Goal: Obtain resource: Obtain resource

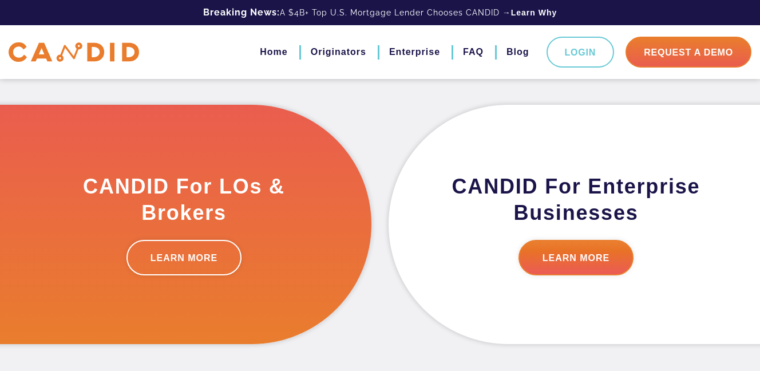
scroll to position [357, 0]
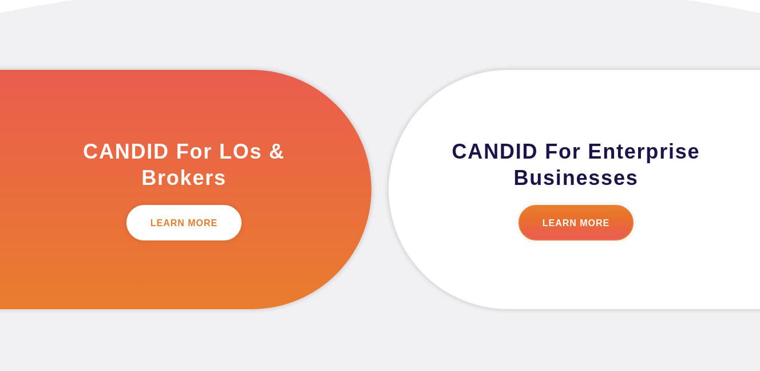
click at [226, 233] on link "LEARN MORE" at bounding box center [185, 222] width 116 height 35
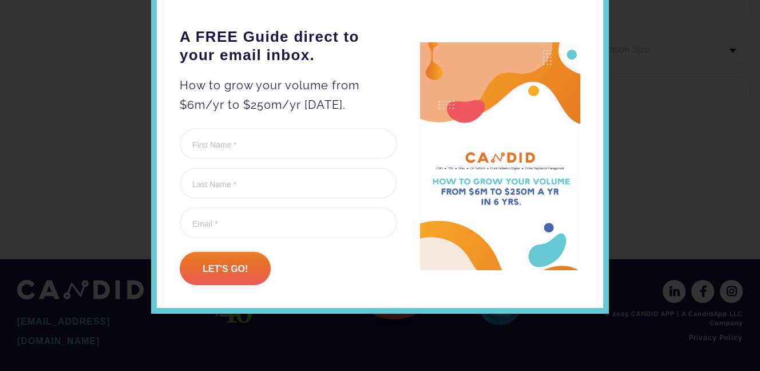
scroll to position [3933, 0]
click at [590, 344] on div "A FREE Guide direct to your email inbox. How to grow your volume from $6m/yr to…" at bounding box center [380, 185] width 760 height 371
click at [654, 333] on div "A FREE Guide direct to your email inbox. How to grow your volume from $6m/yr to…" at bounding box center [380, 185] width 760 height 371
click at [590, 338] on div "A FREE Guide direct to your email inbox. How to grow your volume from $6m/yr to…" at bounding box center [380, 185] width 760 height 371
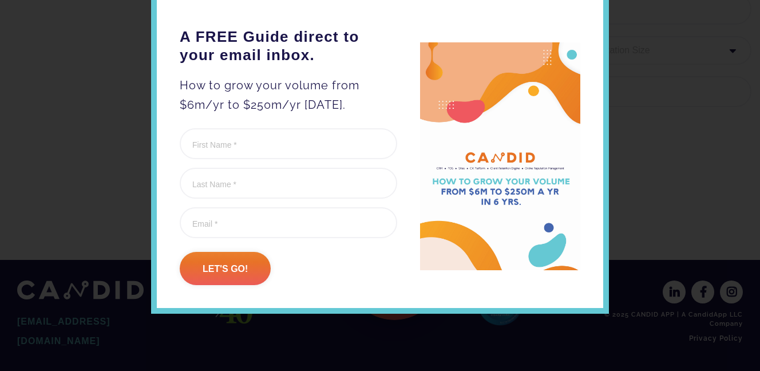
scroll to position [3933, 0]
